Goal: Transaction & Acquisition: Purchase product/service

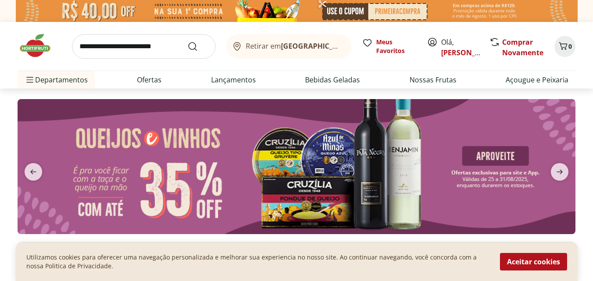
click at [117, 47] on input "search" at bounding box center [144, 46] width 144 height 25
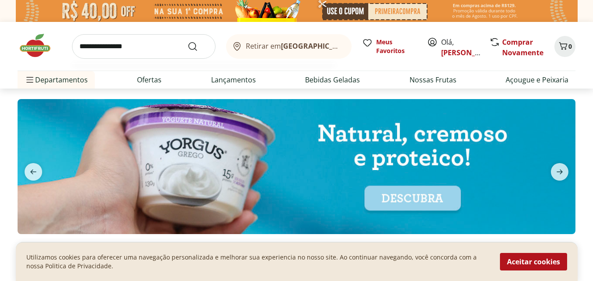
type input "**********"
click at [187, 41] on button "Submit Search" at bounding box center [197, 46] width 21 height 11
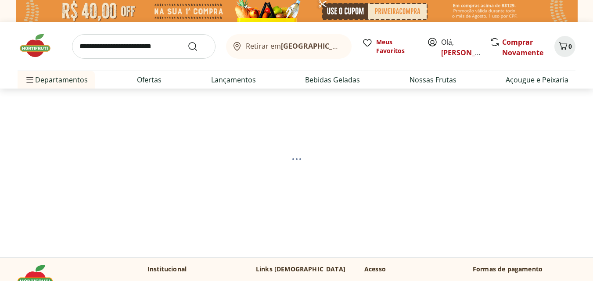
select select "**********"
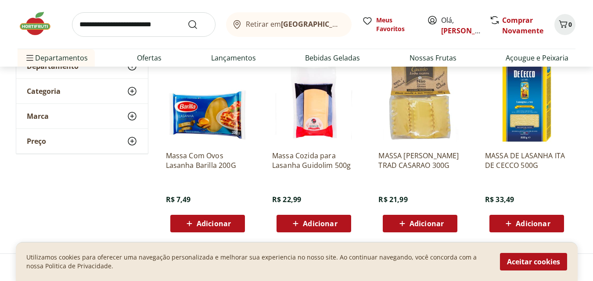
scroll to position [135, 0]
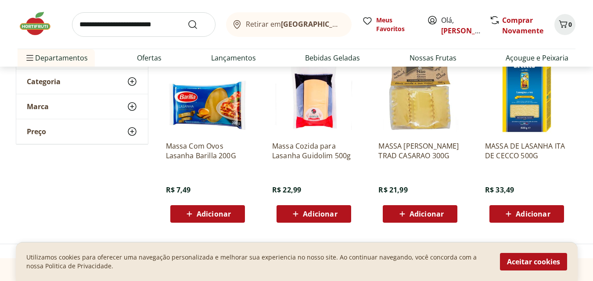
click at [207, 104] on img at bounding box center [207, 92] width 83 height 83
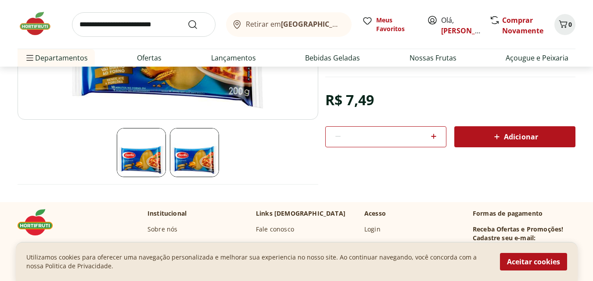
scroll to position [37, 0]
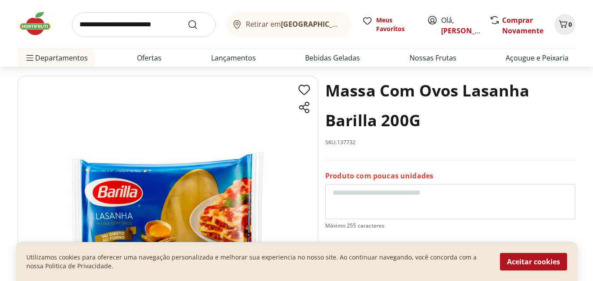
click at [35, 22] on img at bounding box center [40, 24] width 44 height 26
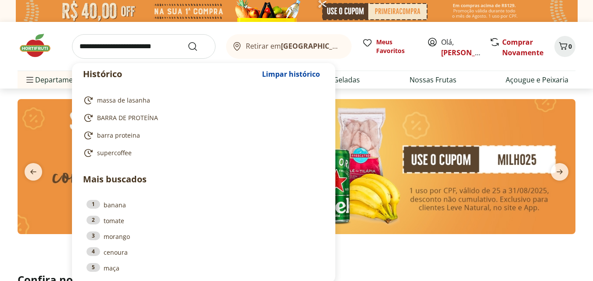
click at [150, 45] on input "search" at bounding box center [144, 46] width 144 height 25
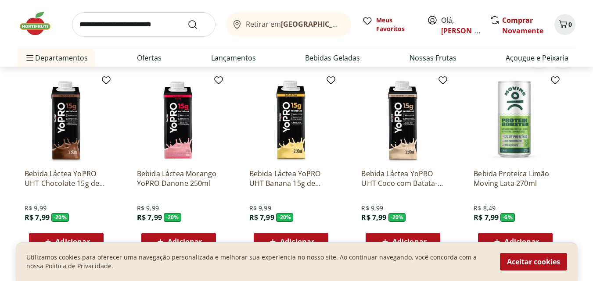
scroll to position [1941, 0]
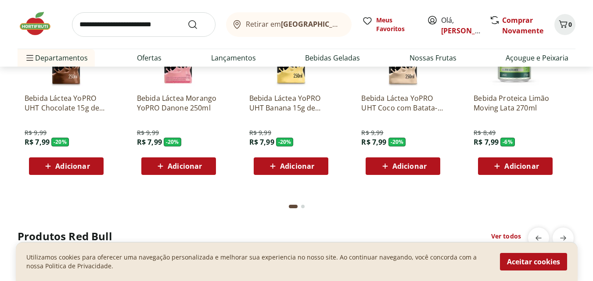
click at [41, 26] on img at bounding box center [40, 24] width 44 height 26
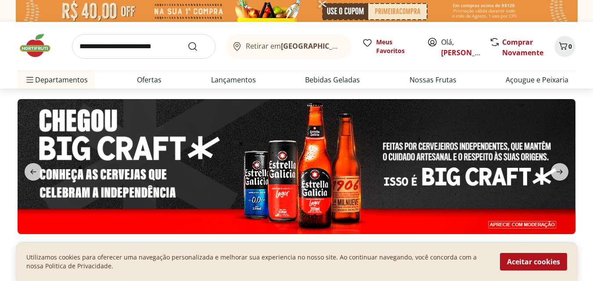
scroll to position [48, 0]
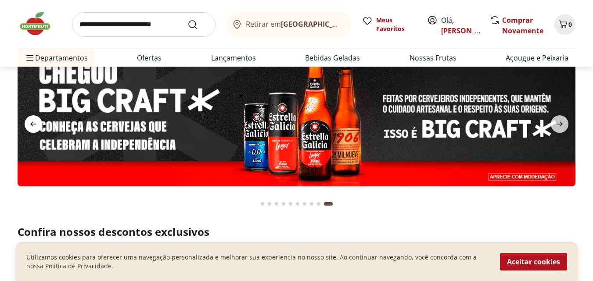
click at [35, 124] on icon "previous" at bounding box center [33, 124] width 6 height 5
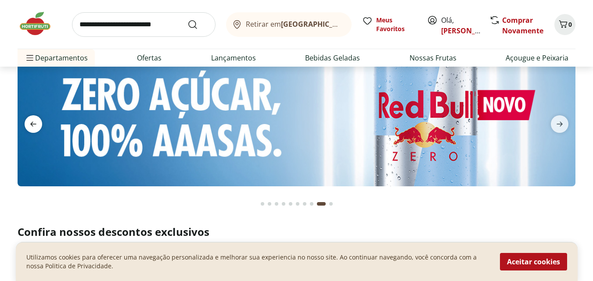
click at [35, 124] on icon "previous" at bounding box center [33, 124] width 6 height 5
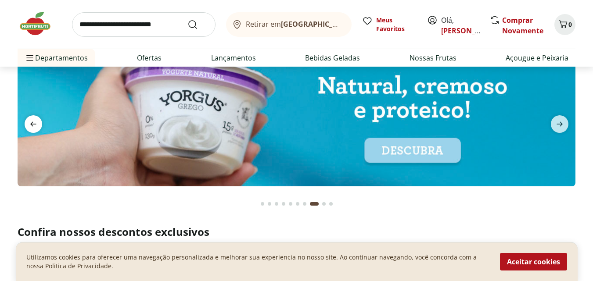
click at [35, 124] on icon "previous" at bounding box center [33, 124] width 6 height 5
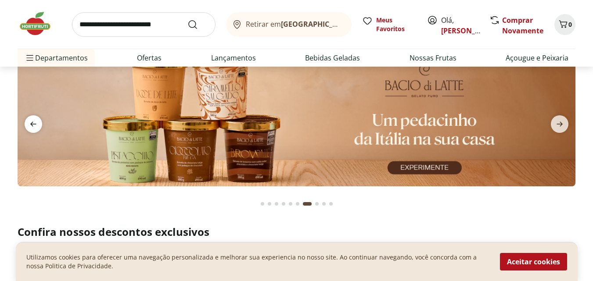
click at [35, 124] on icon "previous" at bounding box center [33, 124] width 6 height 5
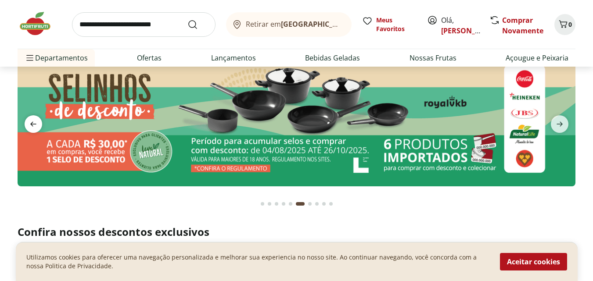
click at [35, 124] on icon "previous" at bounding box center [33, 124] width 6 height 5
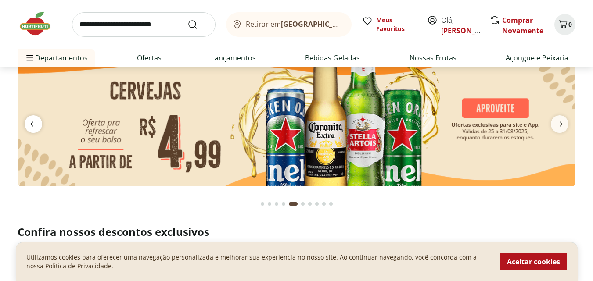
click at [35, 124] on icon "previous" at bounding box center [33, 124] width 6 height 5
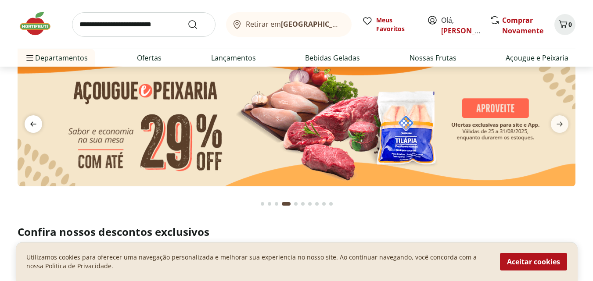
click at [35, 124] on icon "previous" at bounding box center [33, 124] width 6 height 5
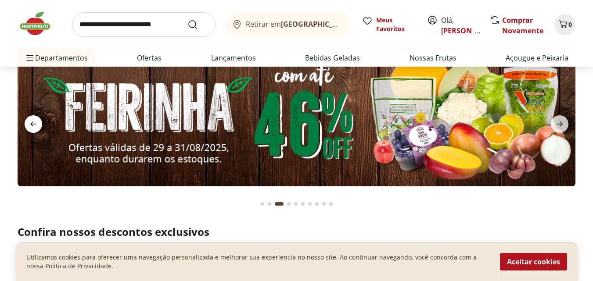
click at [35, 124] on icon "previous" at bounding box center [33, 124] width 6 height 5
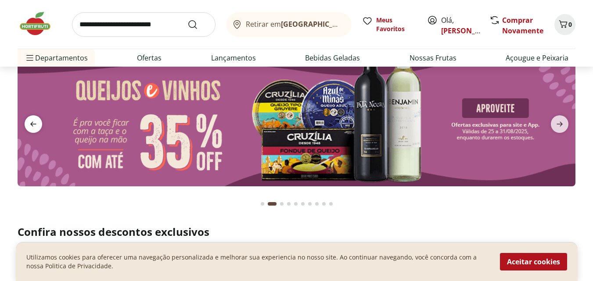
click at [35, 124] on icon "previous" at bounding box center [33, 124] width 6 height 5
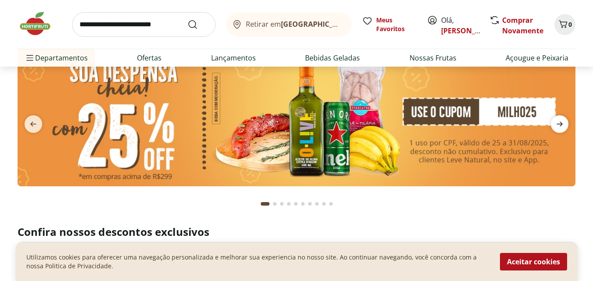
click at [555, 123] on icon "next" at bounding box center [559, 124] width 11 height 11
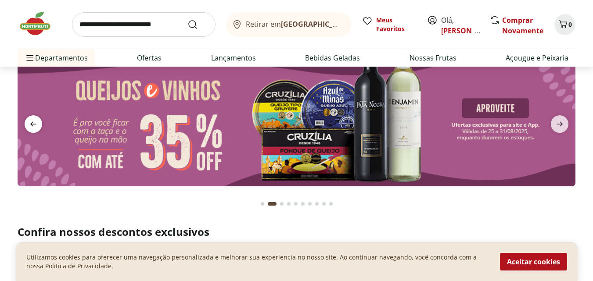
click at [38, 126] on icon "previous" at bounding box center [33, 124] width 11 height 11
